Goal: Entertainment & Leisure: Consume media (video, audio)

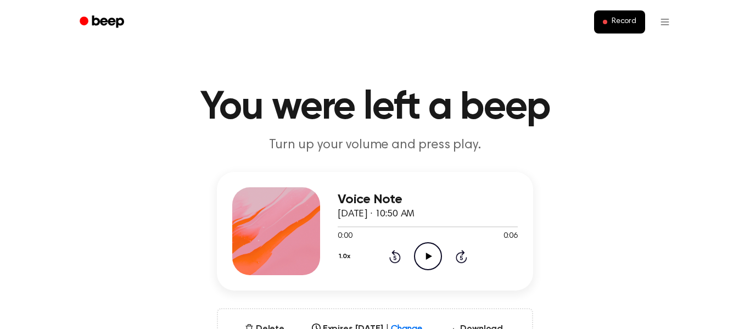
click at [429, 256] on icon at bounding box center [429, 256] width 6 height 7
click at [429, 256] on icon at bounding box center [428, 256] width 5 height 7
click at [424, 257] on icon "Play Audio" at bounding box center [428, 256] width 28 height 28
click at [434, 255] on icon "Play Audio" at bounding box center [428, 256] width 28 height 28
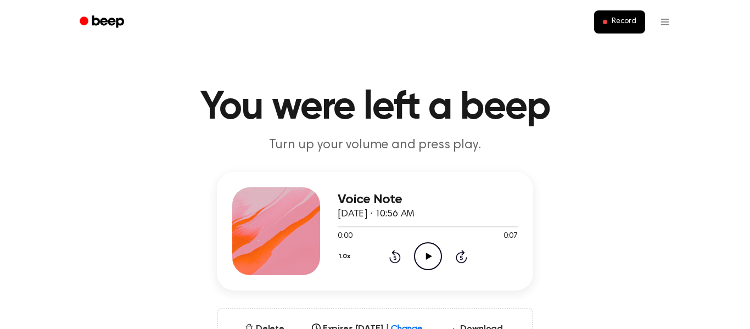
click at [423, 250] on icon "Play Audio" at bounding box center [428, 256] width 28 height 28
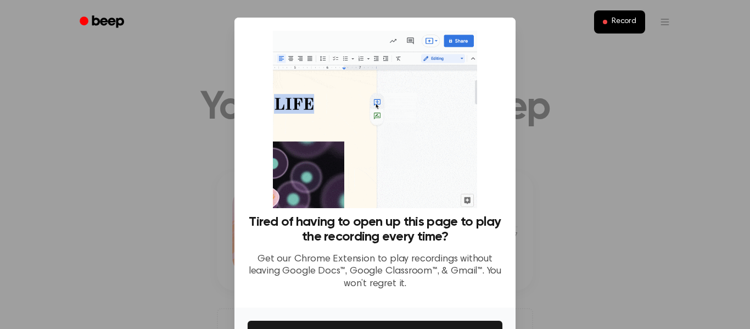
scroll to position [71, 0]
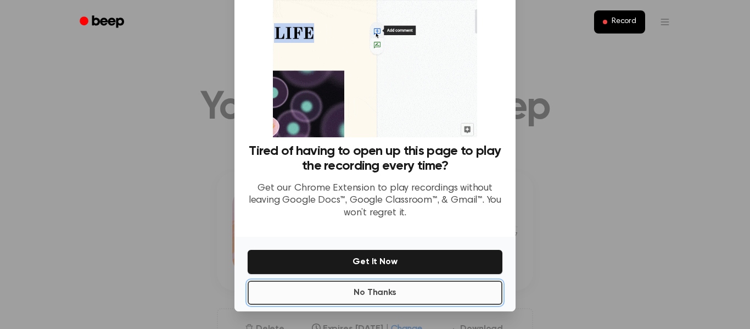
click at [380, 294] on button "No Thanks" at bounding box center [375, 293] width 255 height 24
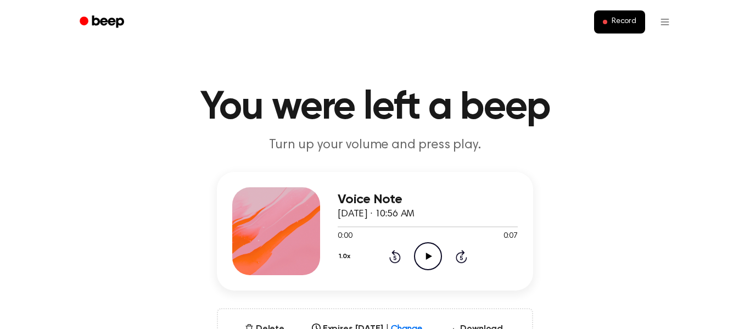
click at [426, 256] on icon at bounding box center [429, 256] width 6 height 7
click at [427, 258] on icon at bounding box center [429, 256] width 6 height 7
